Goal: Complete application form

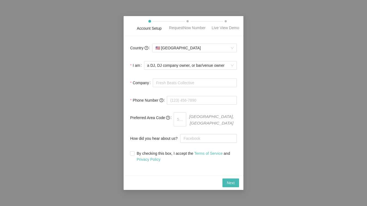
click at [99, 80] on div "Account Setup RequestNow Number Live View Demo Country 🇺🇸 [GEOGRAPHIC_DATA] I a…" at bounding box center [183, 103] width 367 height 206
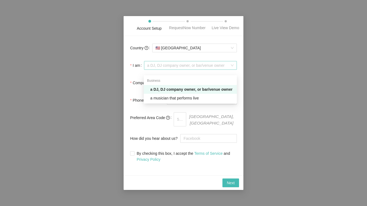
click at [233, 69] on span "a DJ, DJ company owner, or bar/venue owner" at bounding box center [190, 65] width 86 height 8
click at [224, 76] on div "Business" at bounding box center [190, 80] width 93 height 9
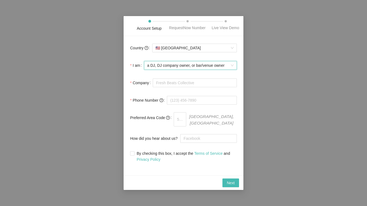
click at [219, 69] on span "a DJ, DJ company owner, or bar/venue owner" at bounding box center [190, 65] width 86 height 8
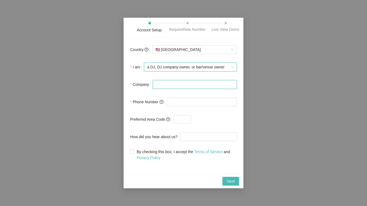
click at [183, 89] on input "Company" at bounding box center [195, 84] width 84 height 9
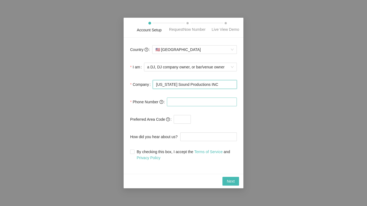
type input "[US_STATE] Sound Productions INC"
click at [175, 106] on input "tel" at bounding box center [202, 101] width 70 height 9
type input "[PHONE_NUMBER]"
click at [184, 123] on input "text" at bounding box center [182, 119] width 17 height 9
type input "407"
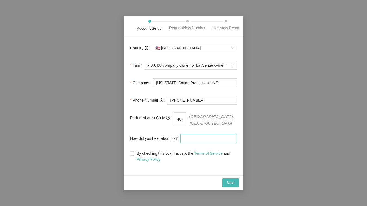
click at [190, 139] on input "How did you hear about us?" at bounding box center [208, 138] width 57 height 9
type input "[PERSON_NAME] YouTube"
click at [132, 155] on input "By checking this box, I accept the Terms of Service and Privacy Policy" at bounding box center [132, 153] width 4 height 4
checkbox input "true"
click at [231, 184] on span "Next" at bounding box center [231, 182] width 8 height 6
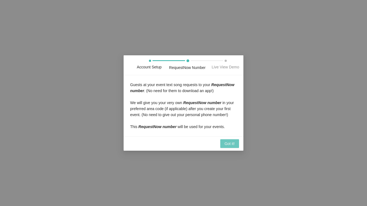
click at [228, 146] on span "Got it!" at bounding box center [229, 143] width 10 height 6
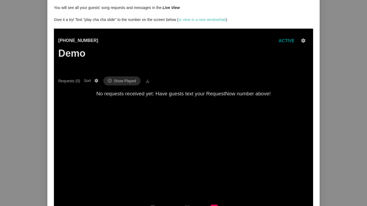
scroll to position [17, 0]
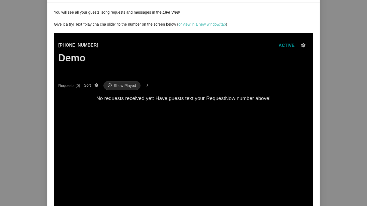
click at [303, 46] on icon "setting" at bounding box center [303, 45] width 4 height 4
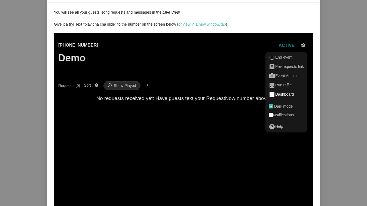
click at [281, 95] on div "dashboard Dashboard" at bounding box center [285, 94] width 35 height 7
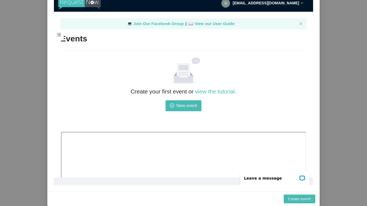
scroll to position [0, 0]
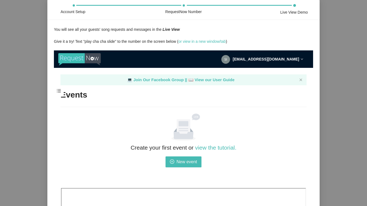
click at [299, 57] on div "[EMAIL_ADDRESS][DOMAIN_NAME]" at bounding box center [262, 58] width 82 height 17
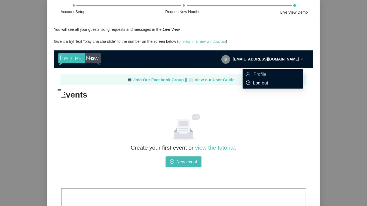
click at [259, 83] on span "Log out" at bounding box center [260, 82] width 15 height 5
